Goal: Task Accomplishment & Management: Use online tool/utility

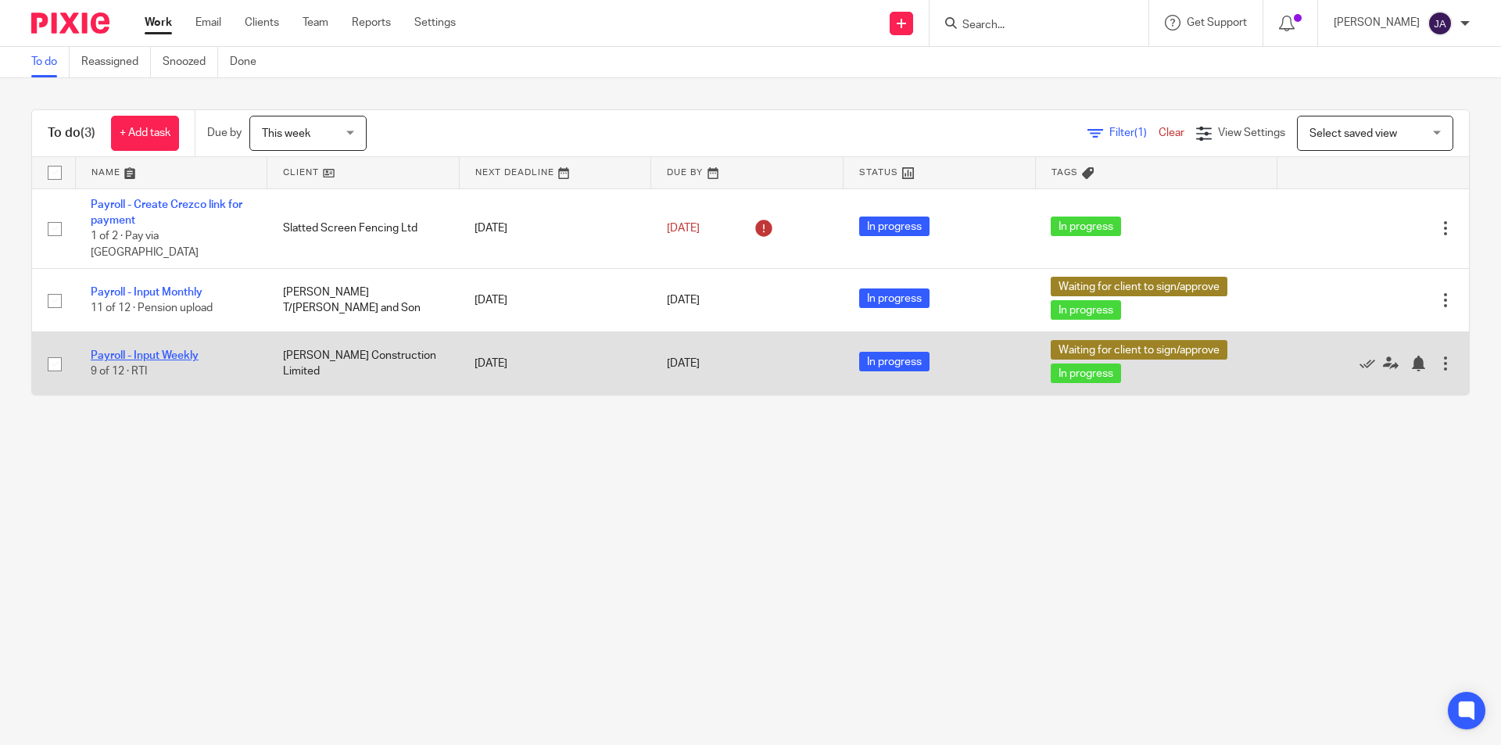
click at [153, 350] on link "Payroll - Input Weekly" at bounding box center [145, 355] width 108 height 11
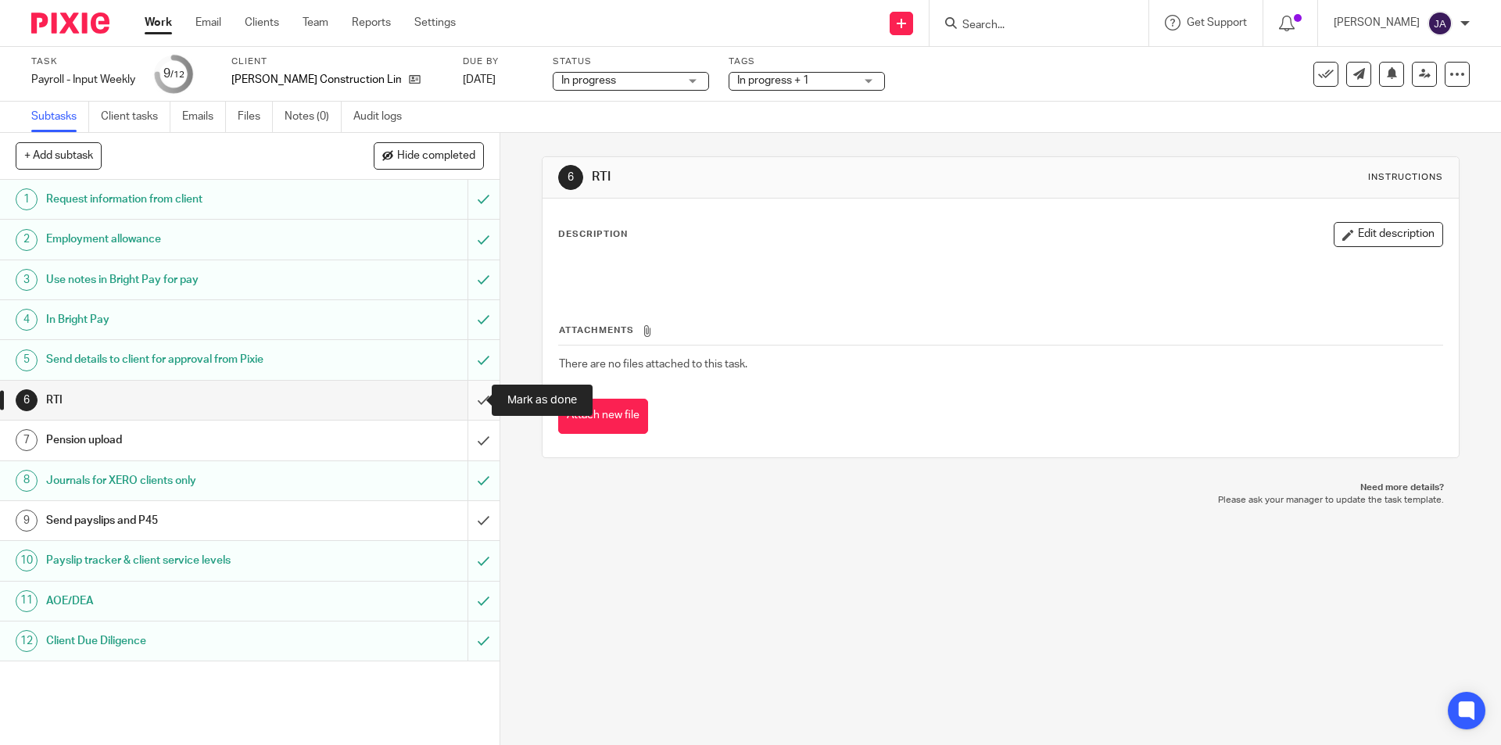
click at [463, 398] on input "submit" at bounding box center [249, 400] width 499 height 39
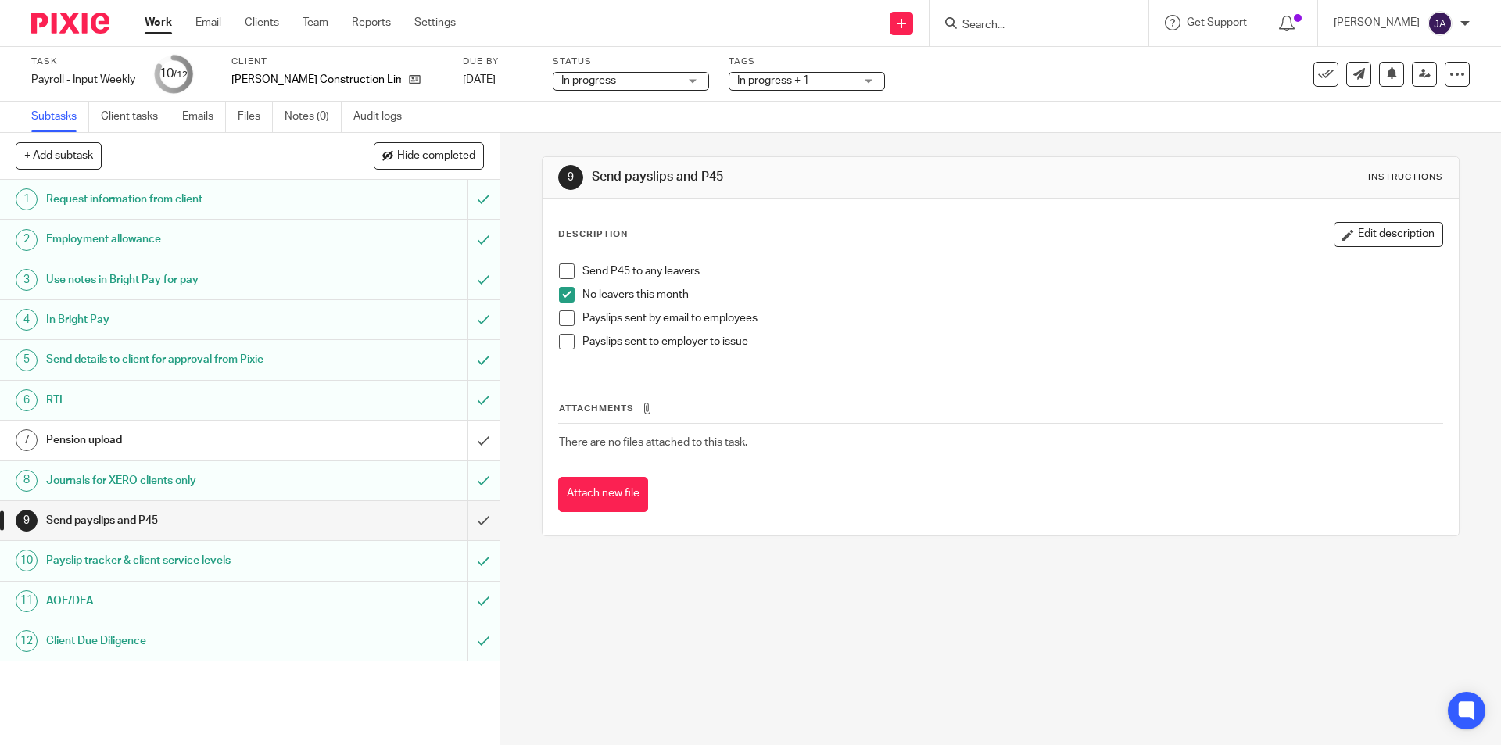
click at [559, 313] on span at bounding box center [567, 318] width 16 height 16
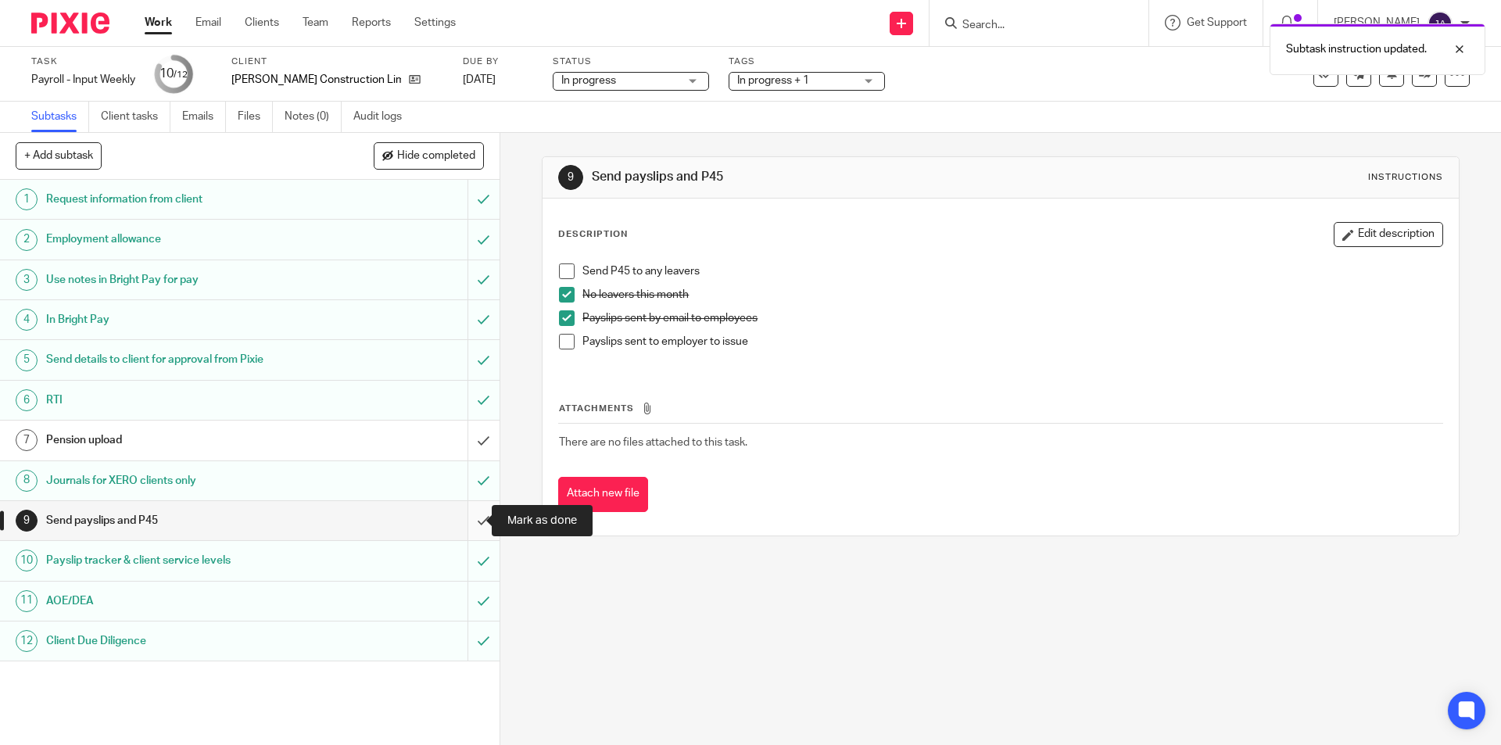
click at [466, 523] on input "submit" at bounding box center [249, 520] width 499 height 39
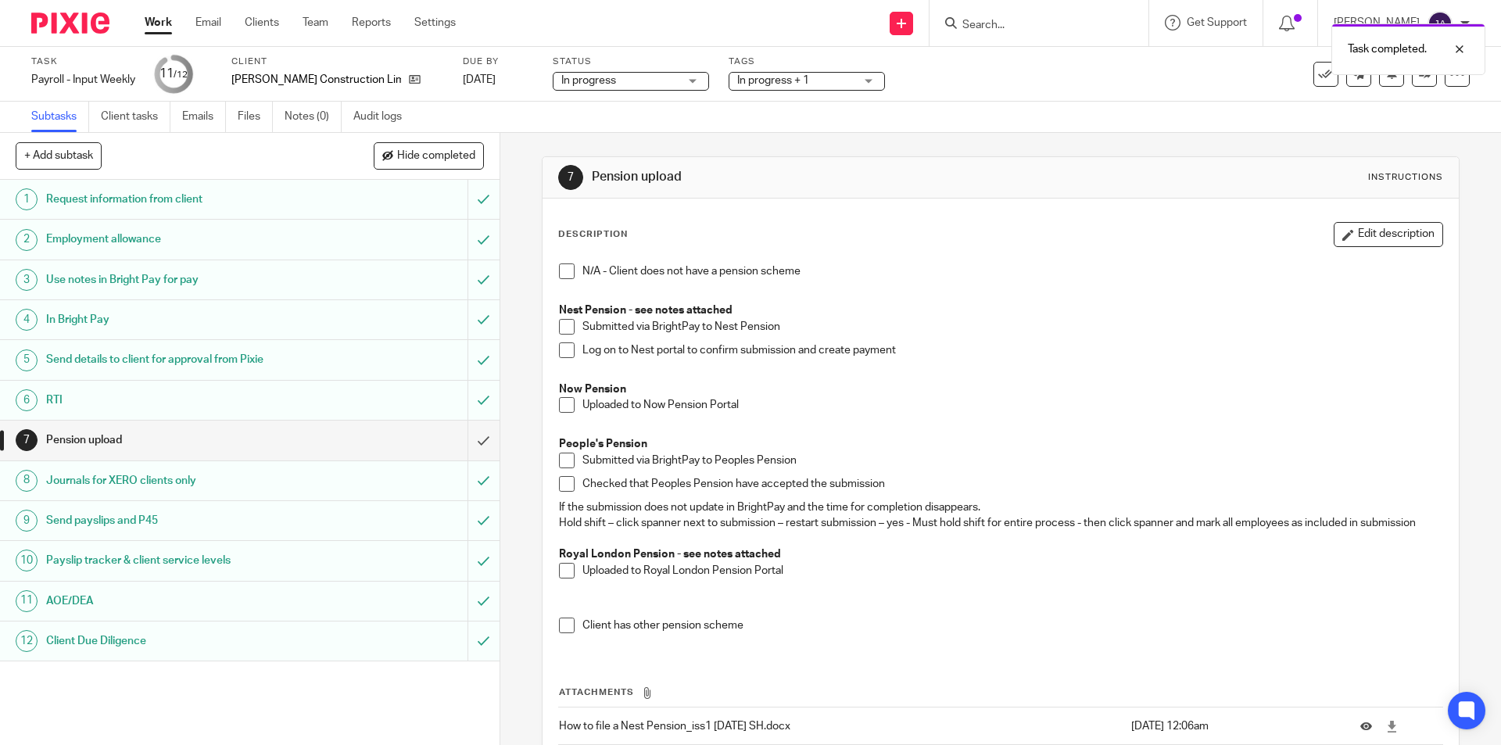
click at [157, 25] on link "Work" at bounding box center [158, 23] width 27 height 16
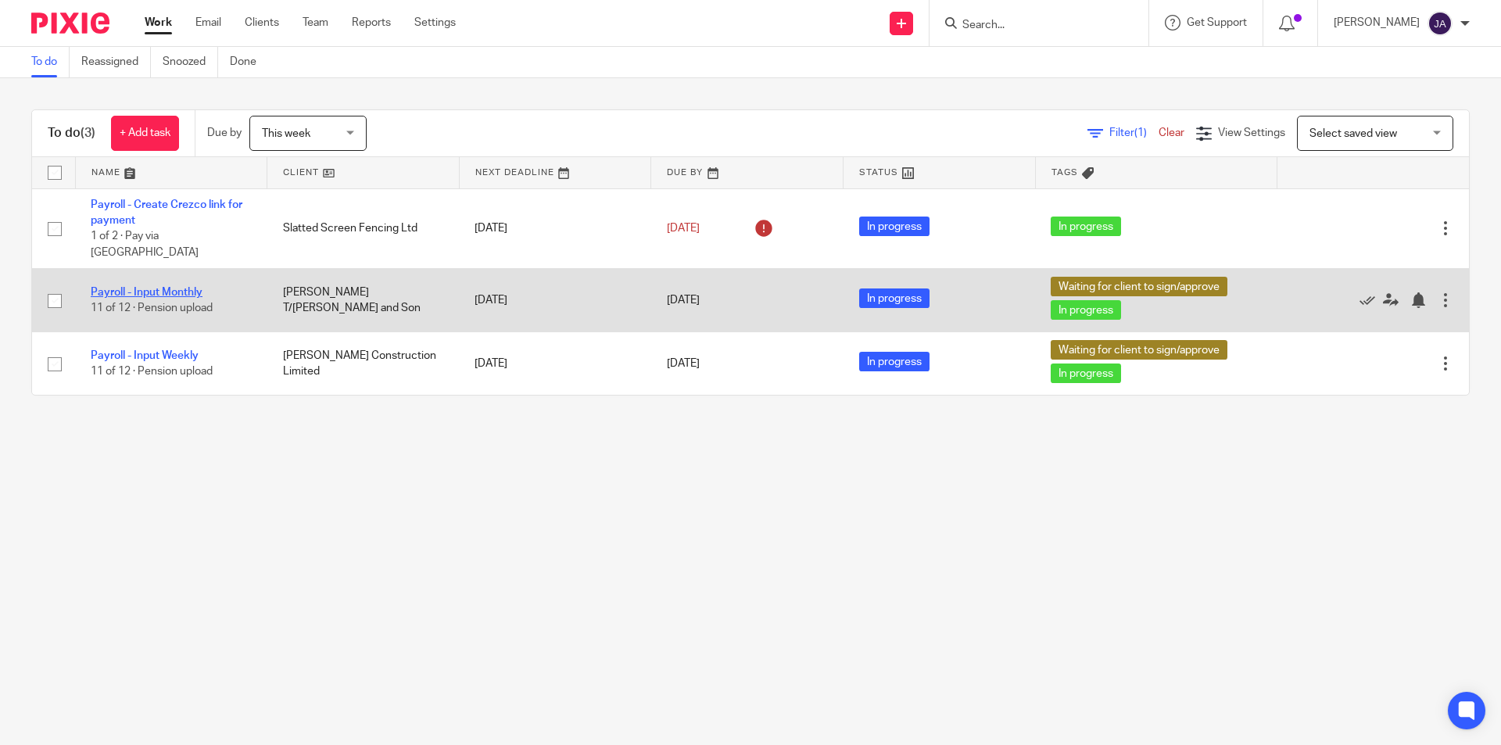
click at [163, 287] on link "Payroll - Input Monthly" at bounding box center [147, 292] width 112 height 11
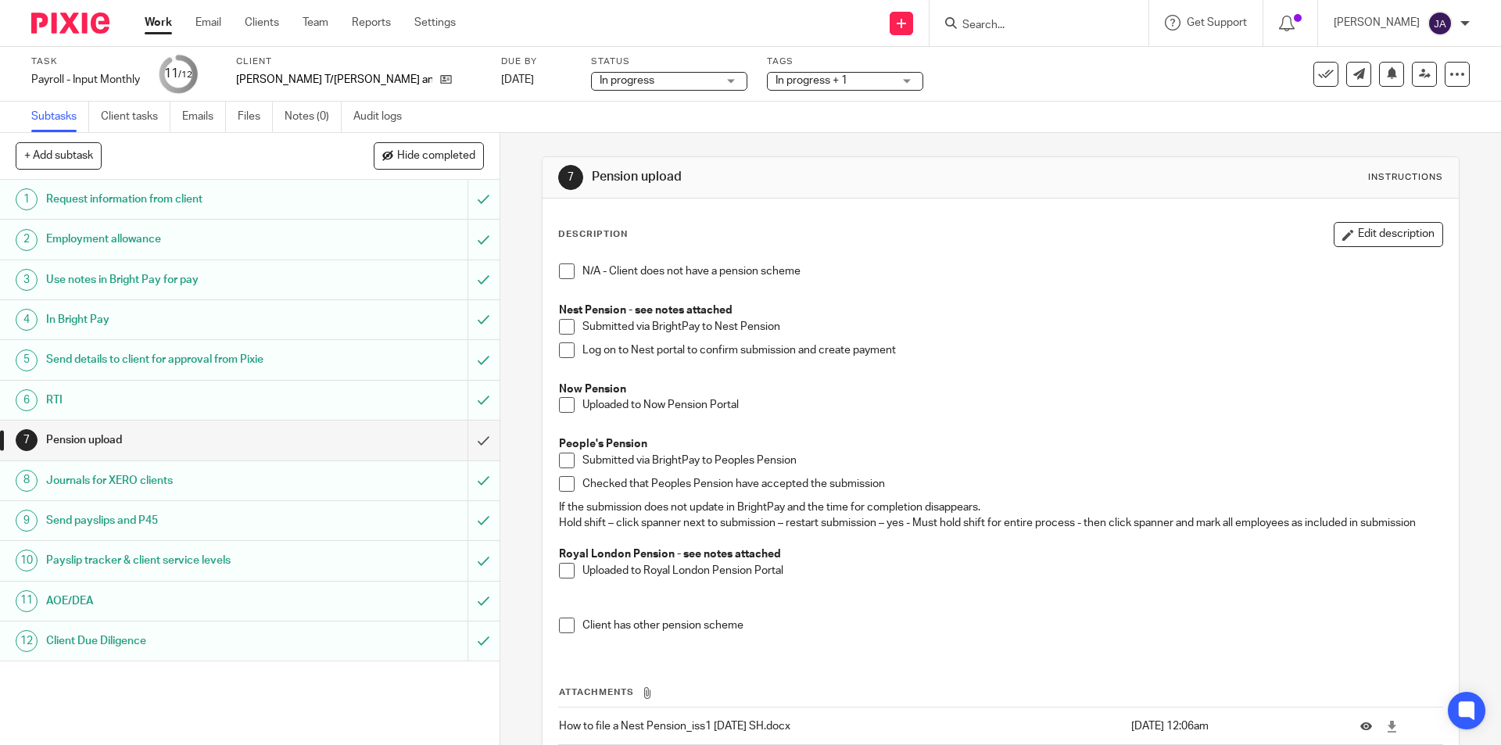
click at [157, 26] on link "Work" at bounding box center [158, 23] width 27 height 16
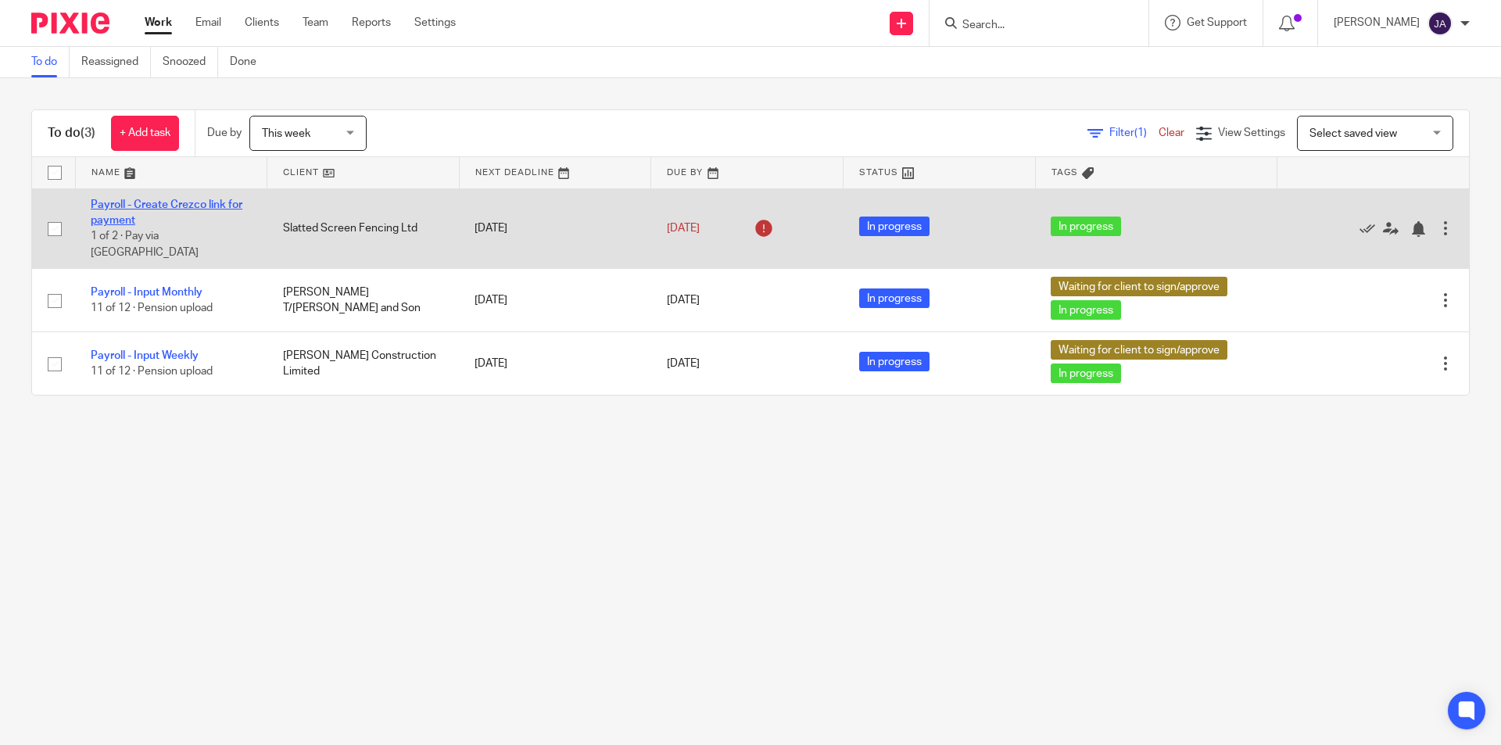
click at [138, 205] on link "Payroll - Create Crezco link for payment" at bounding box center [167, 212] width 152 height 27
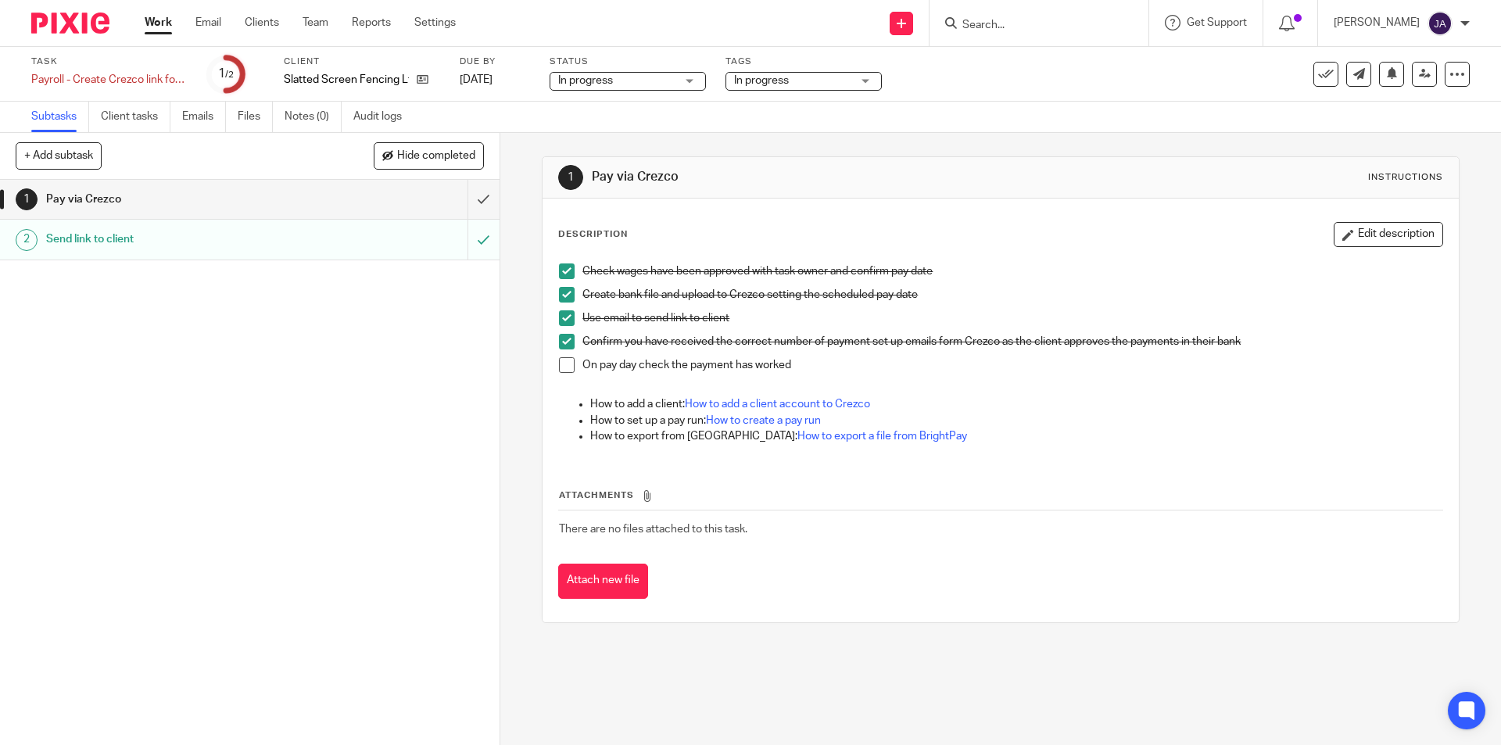
click at [793, 86] on span "In progress" at bounding box center [792, 81] width 117 height 16
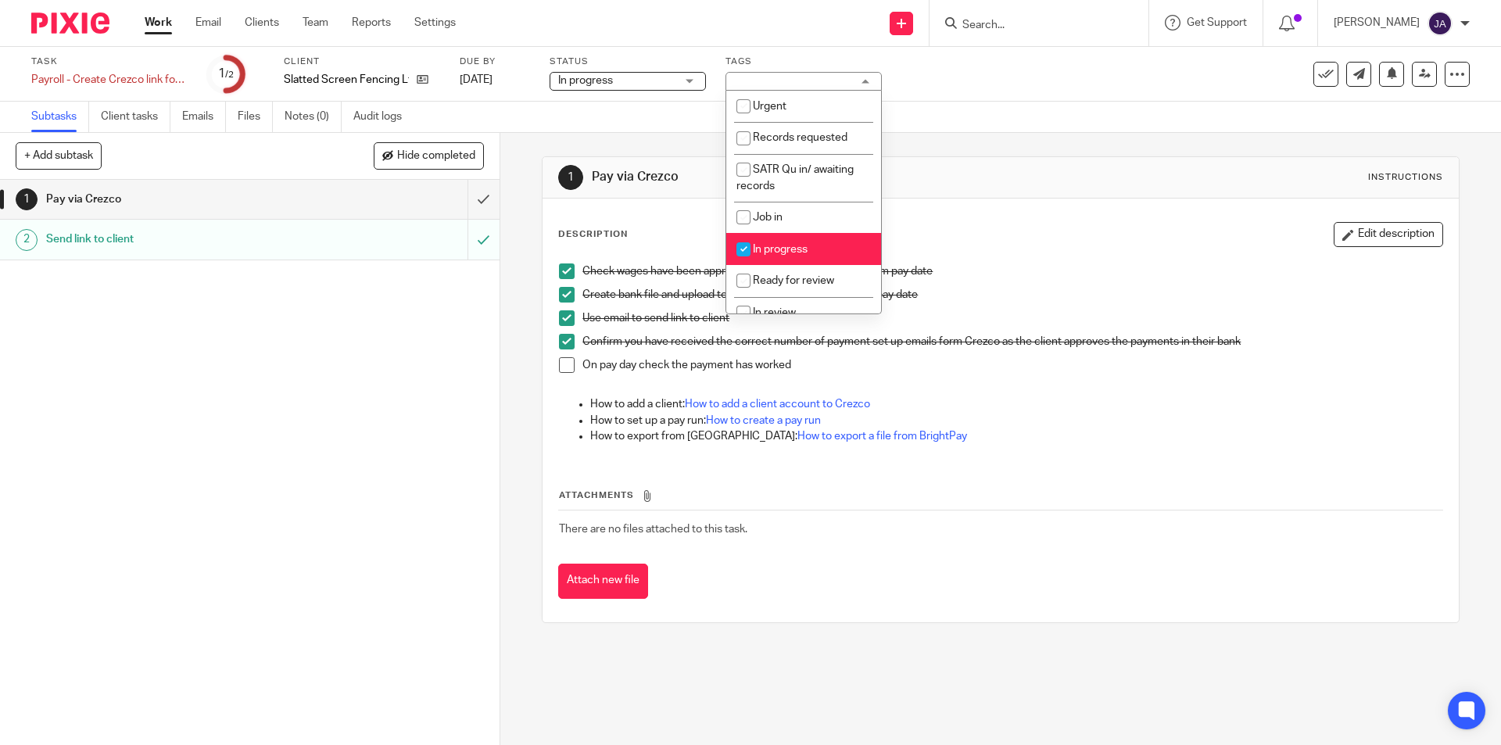
click at [757, 249] on input "checkbox" at bounding box center [743, 249] width 30 height 30
checkbox input "false"
click at [560, 367] on span at bounding box center [567, 365] width 16 height 16
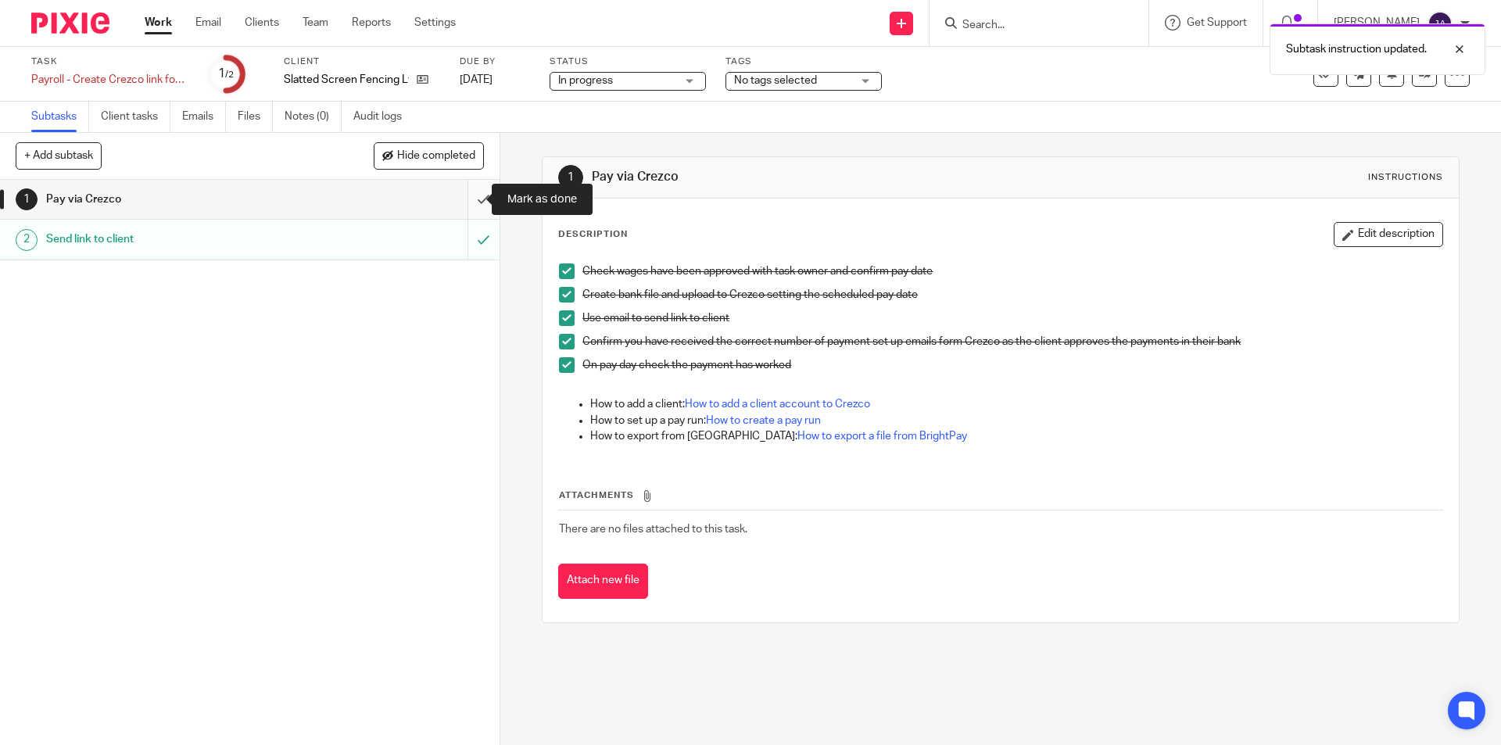
click at [474, 196] on input "submit" at bounding box center [249, 199] width 499 height 39
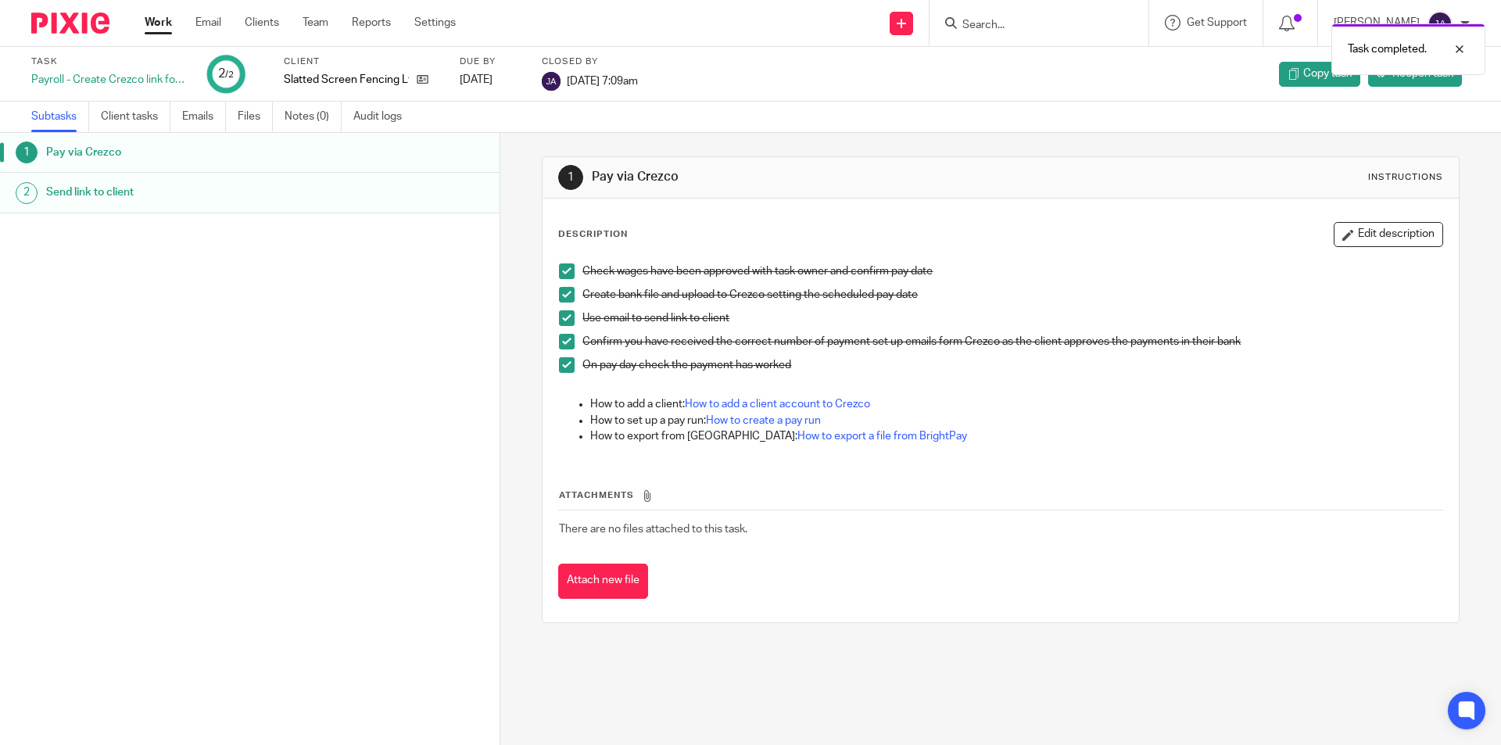
click at [154, 22] on link "Work" at bounding box center [158, 23] width 27 height 16
